Goal: Ask a question

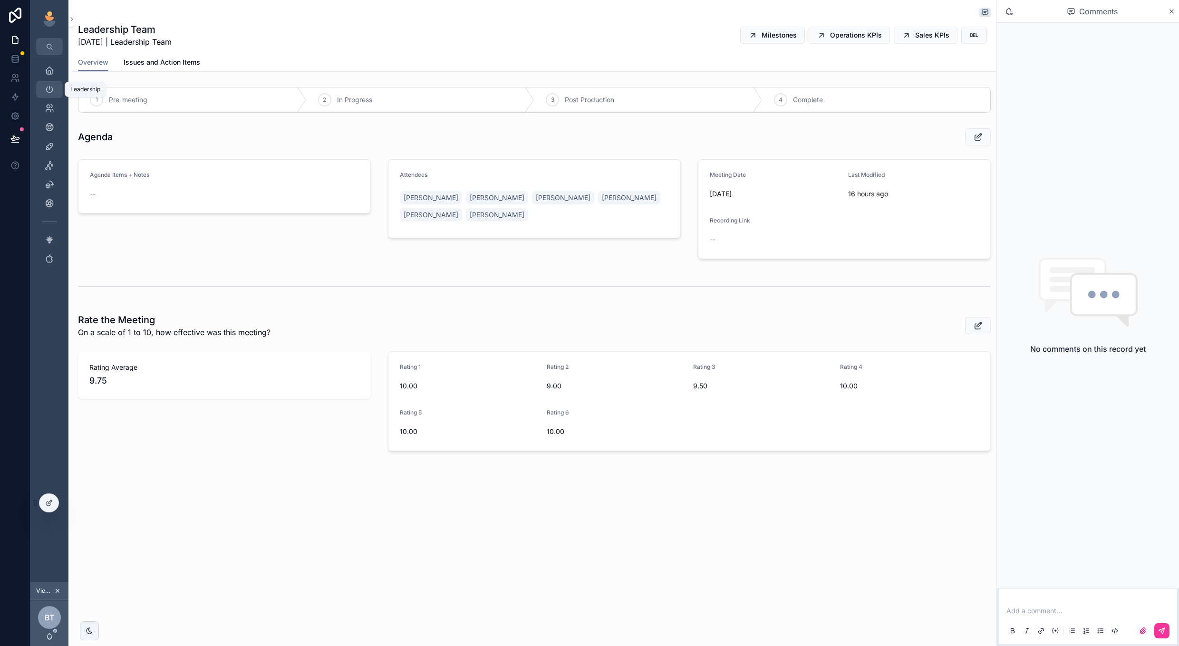
click at [49, 81] on link "Leadership" at bounding box center [49, 89] width 27 height 17
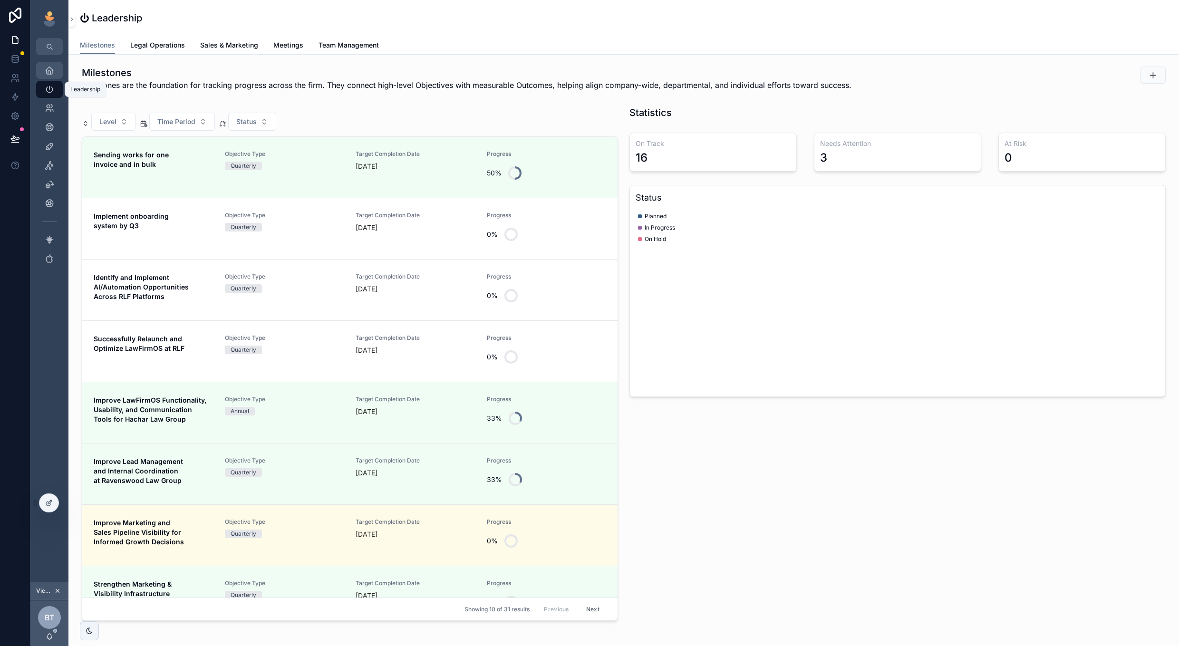
click at [49, 66] on icon "scrollable content" at bounding box center [50, 71] width 10 height 10
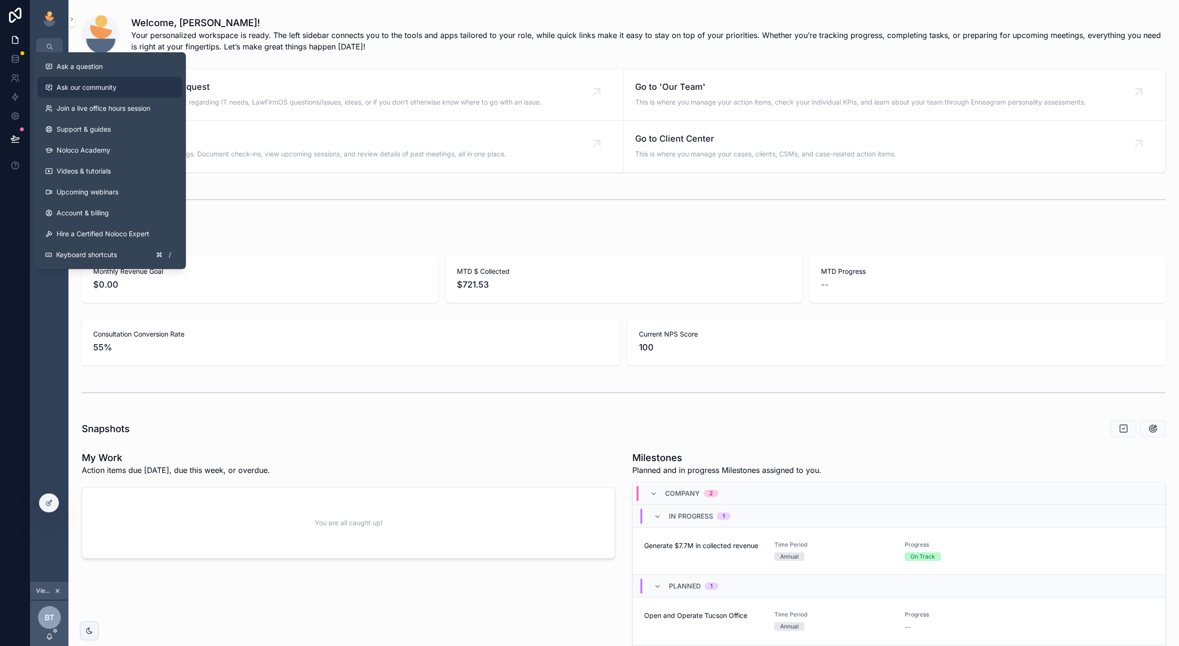
click at [109, 90] on span "Ask our community" at bounding box center [87, 88] width 60 height 10
